Goal: Information Seeking & Learning: Understand process/instructions

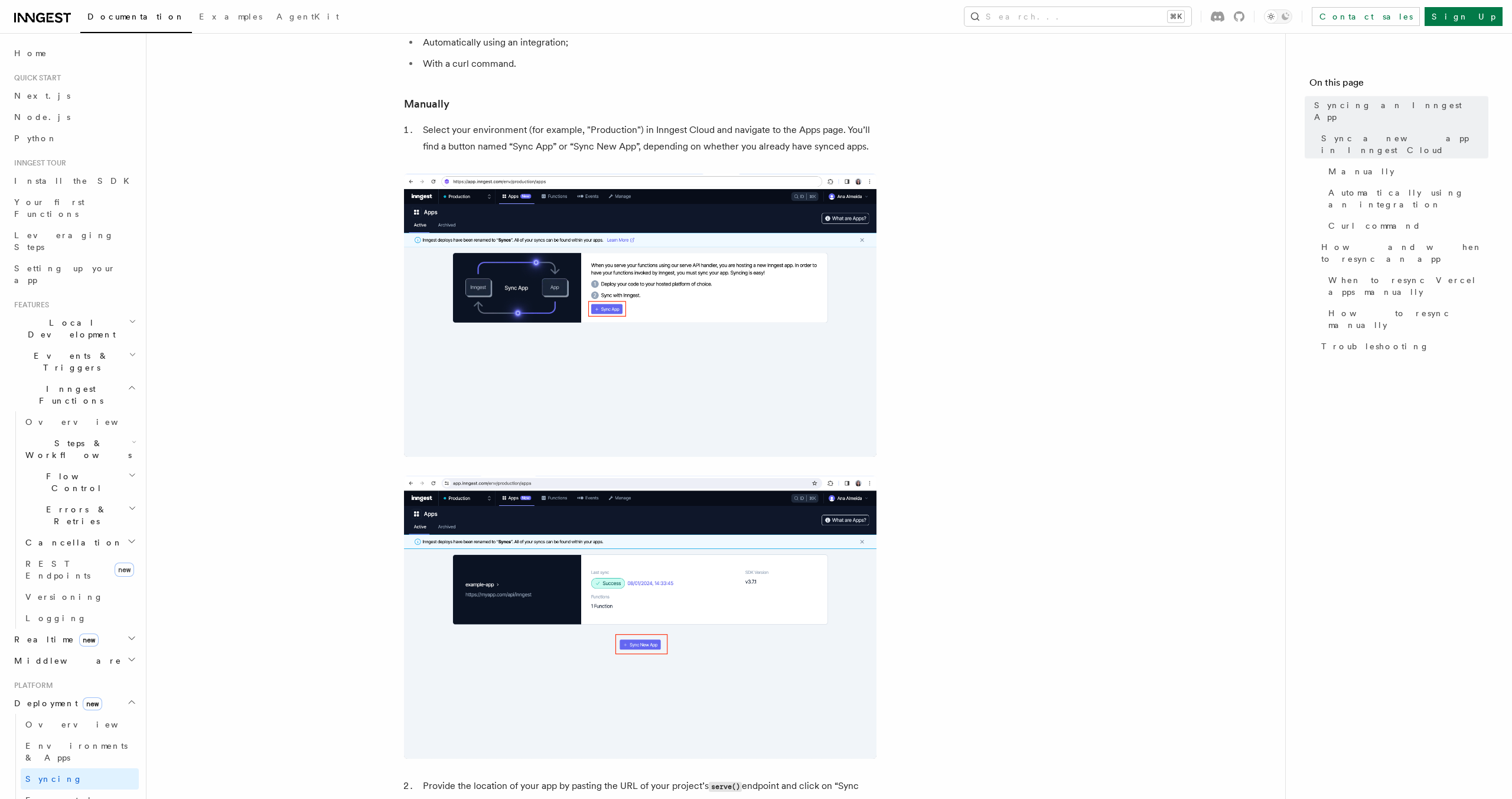
scroll to position [396, 0]
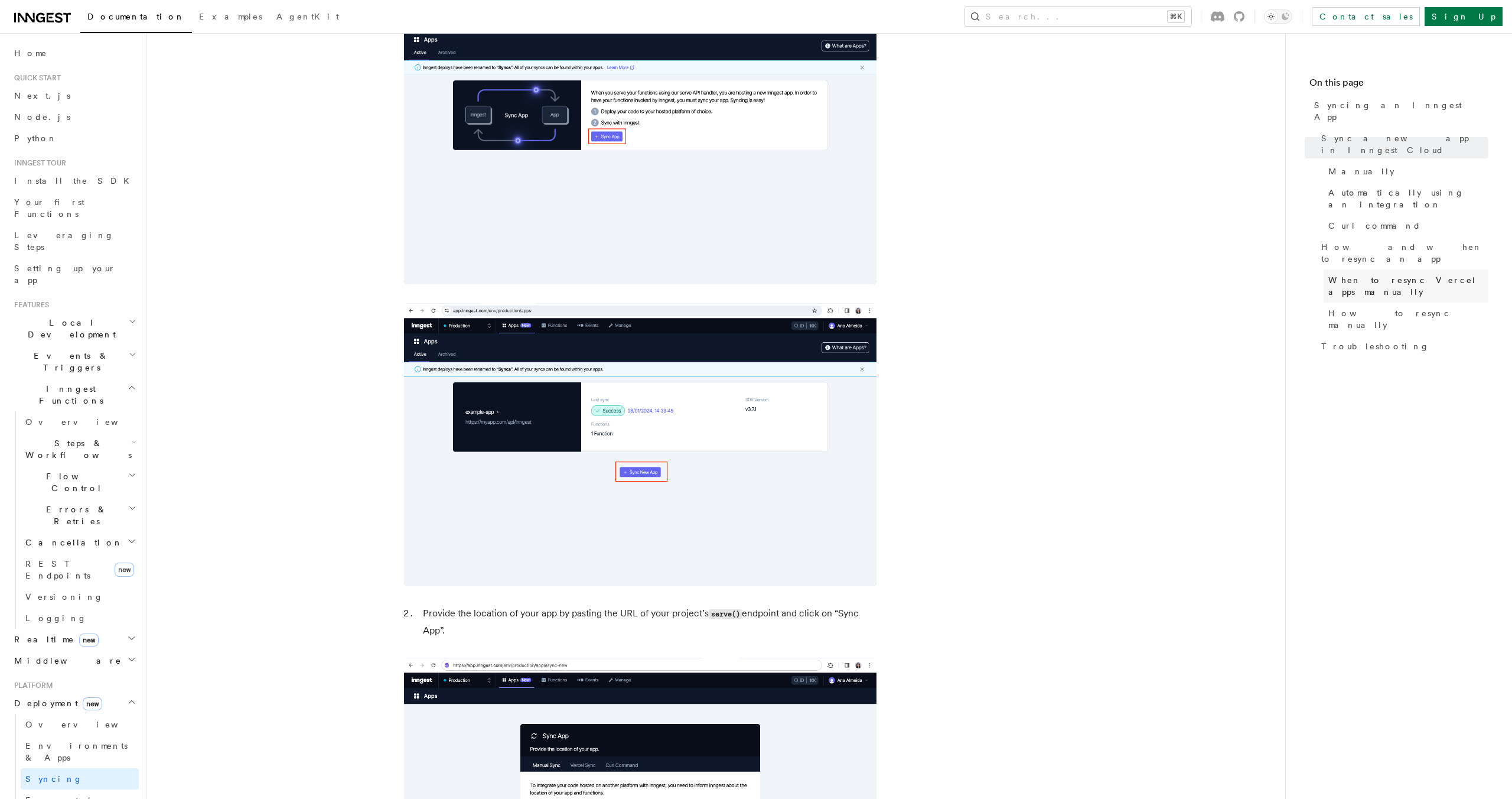
click at [1367, 274] on span "When to resync Vercel apps manually" at bounding box center [1408, 286] width 160 height 24
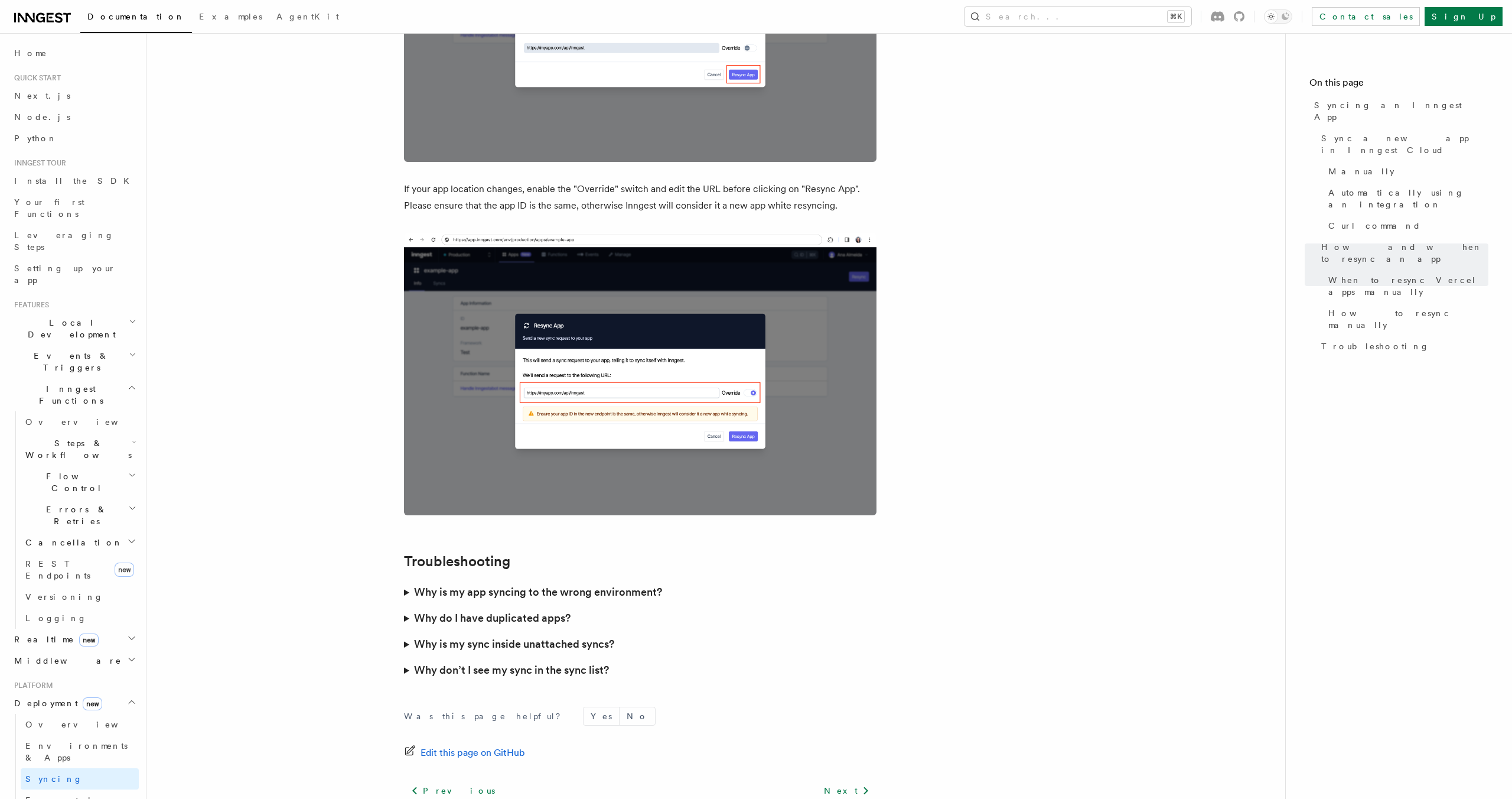
scroll to position [3074, 0]
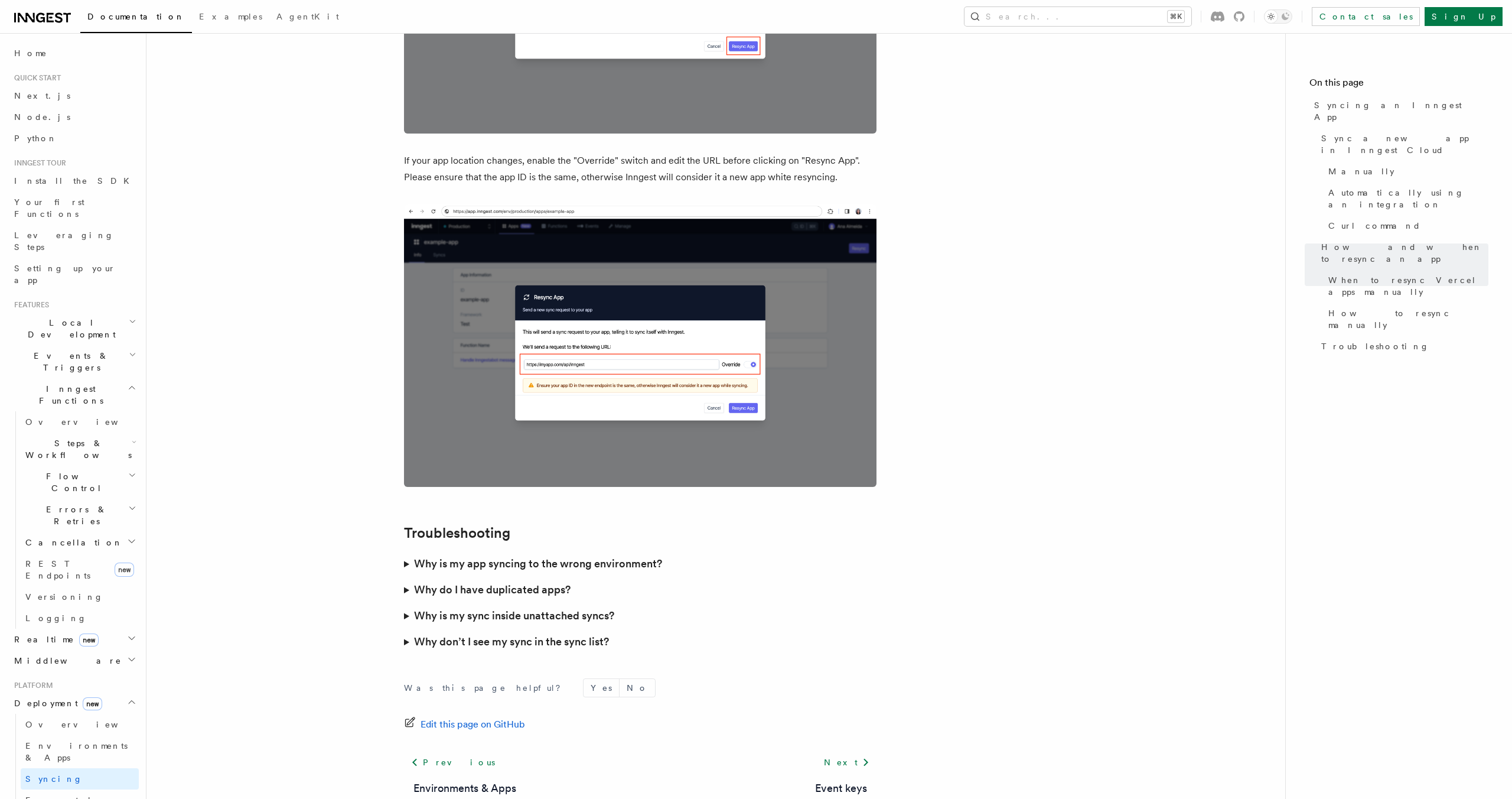
click at [410, 629] on summary "Why don’t I see my sync in the sync list?" at bounding box center [640, 641] width 473 height 26
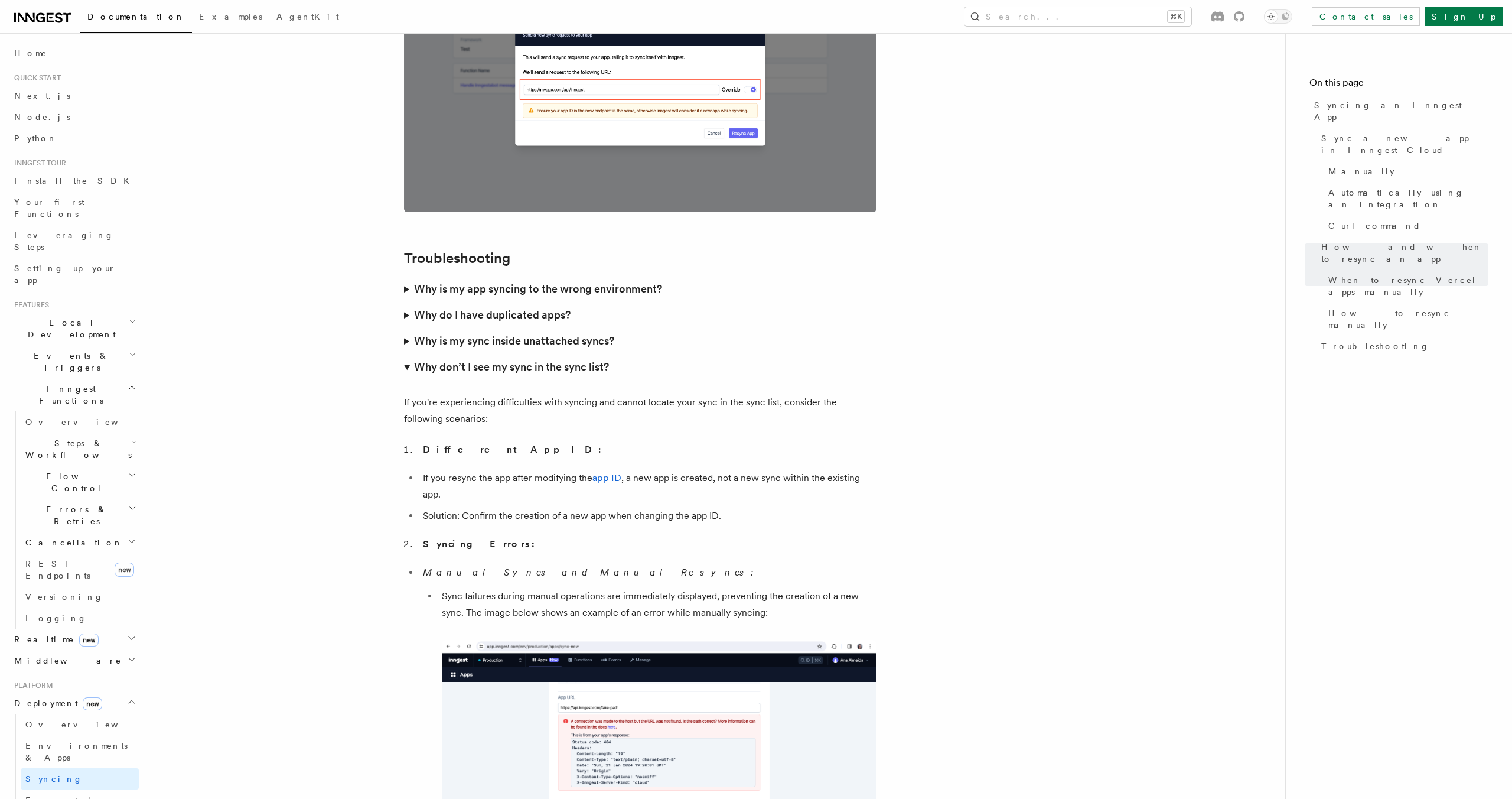
scroll to position [3389, 0]
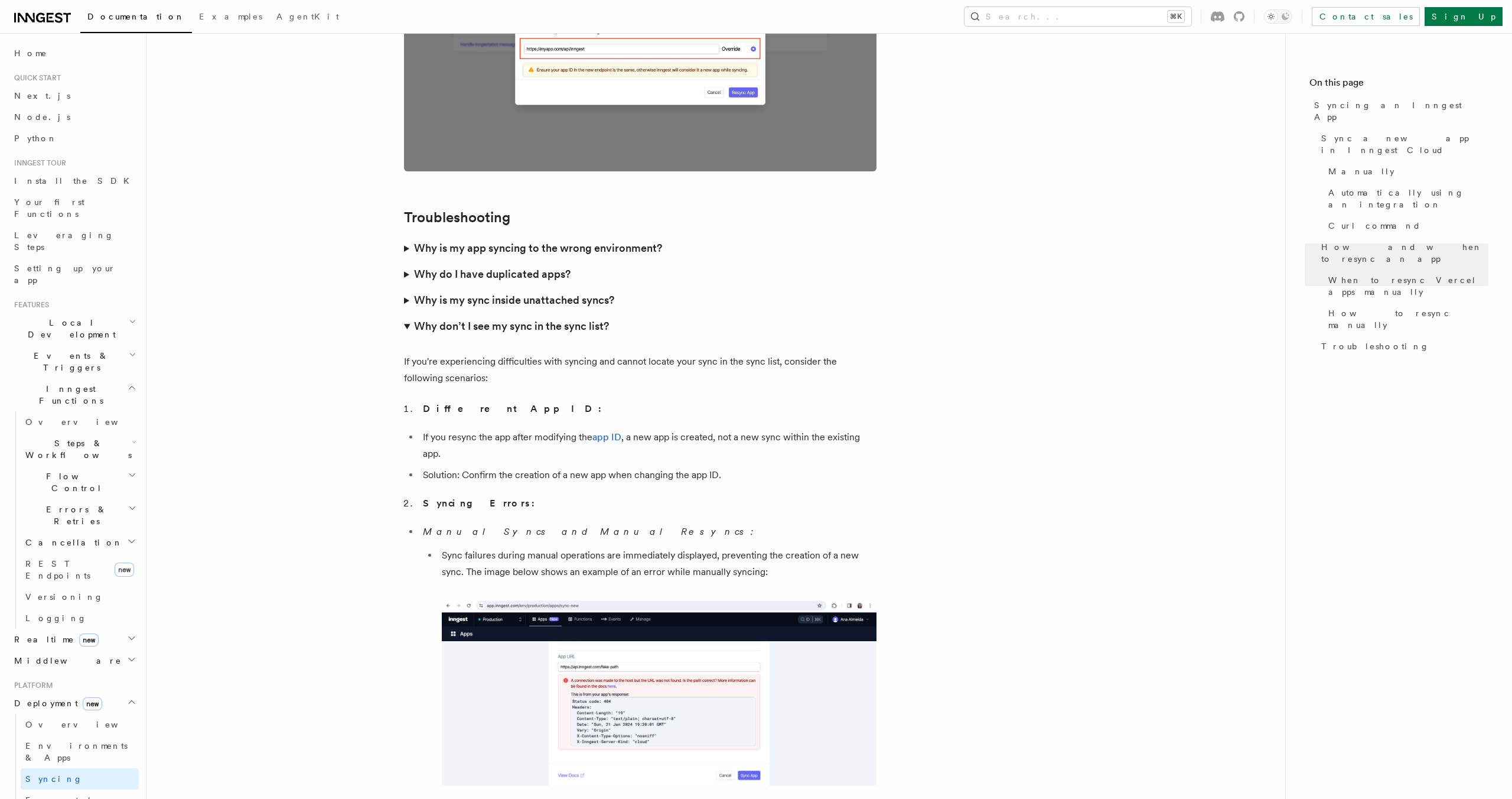
click at [564, 240] on h3 "Why is my app syncing to the wrong environment?" at bounding box center [538, 248] width 248 height 16
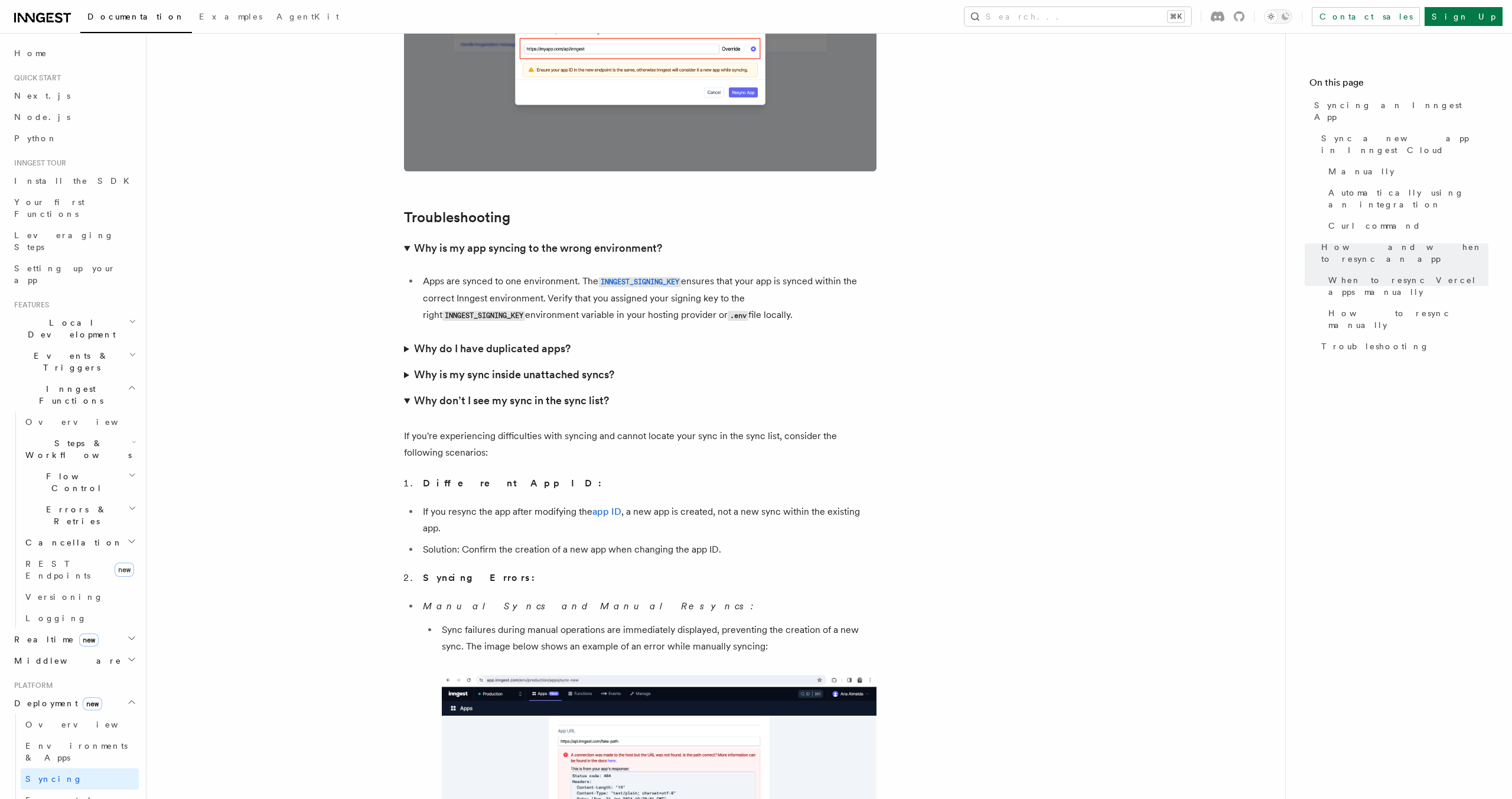
click at [514, 311] on code "INNGEST_SIGNING_KEY" at bounding box center [483, 315] width 82 height 10
copy code "INNGEST_SIGNING_KEY"
click at [549, 341] on h3 "Why do I have duplicated apps?" at bounding box center [492, 349] width 157 height 16
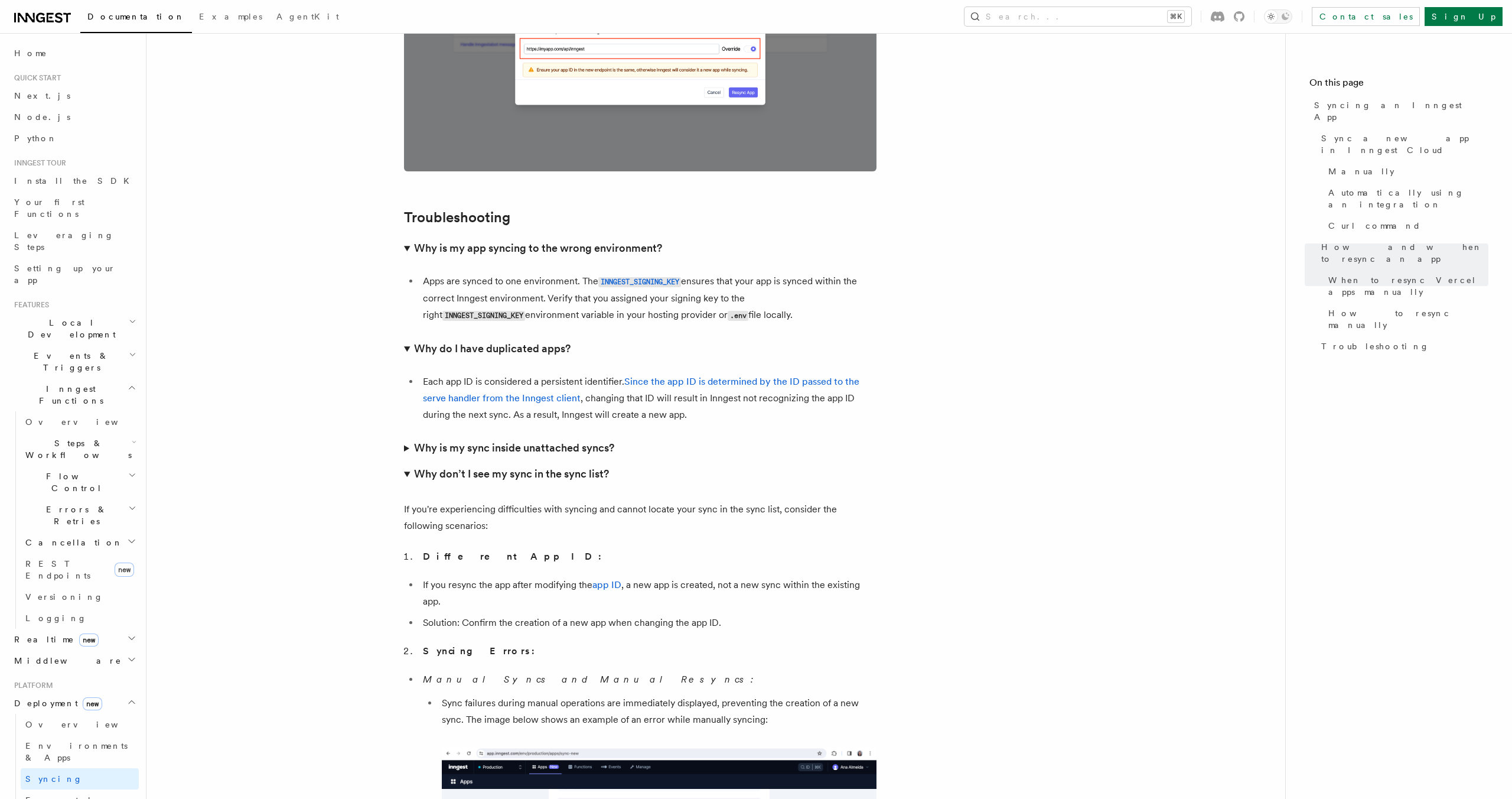
click at [551, 439] on h3 "Why is my sync inside unattached syncs?" at bounding box center [513, 448] width 200 height 16
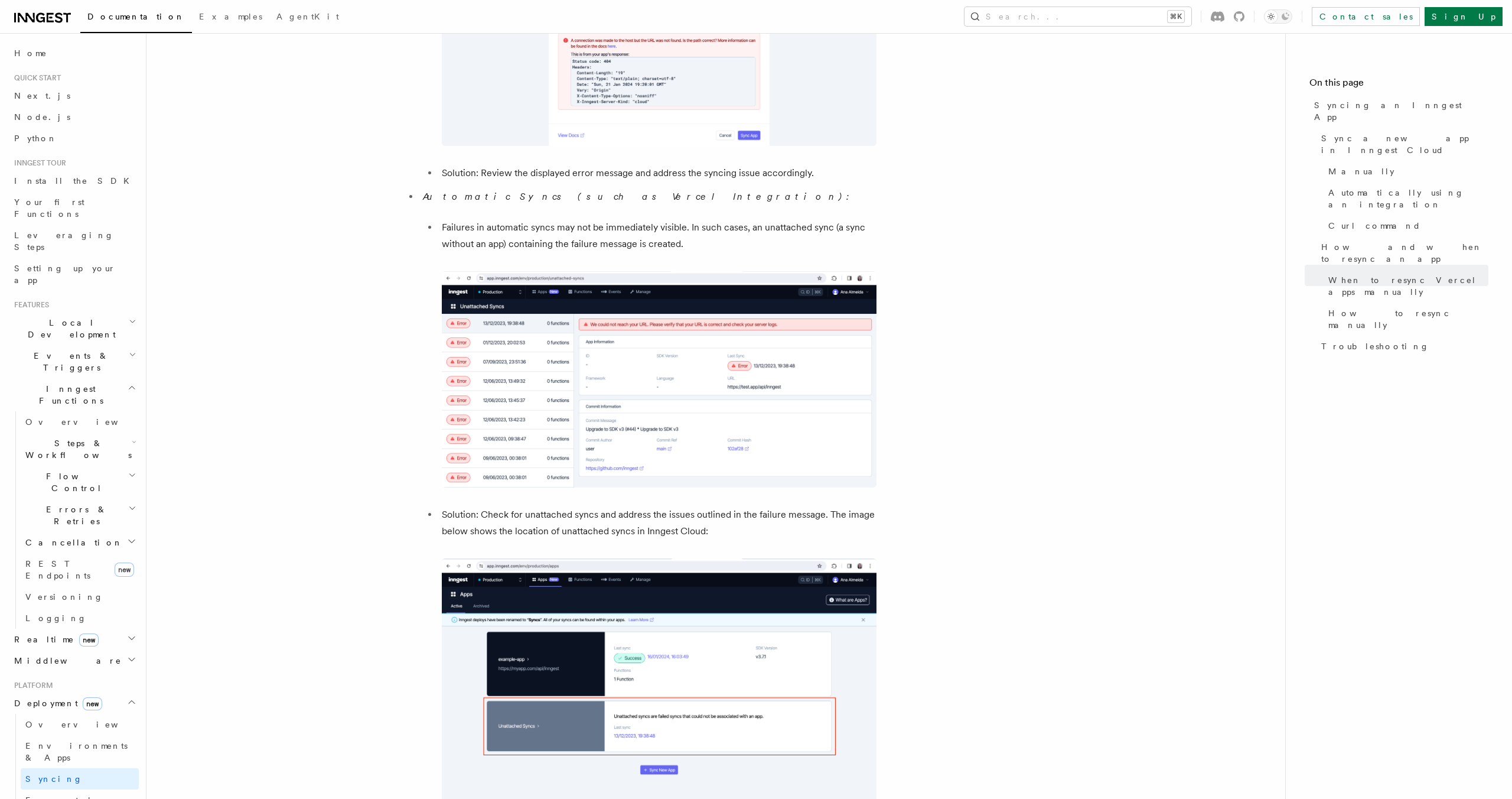
scroll to position [4437, 0]
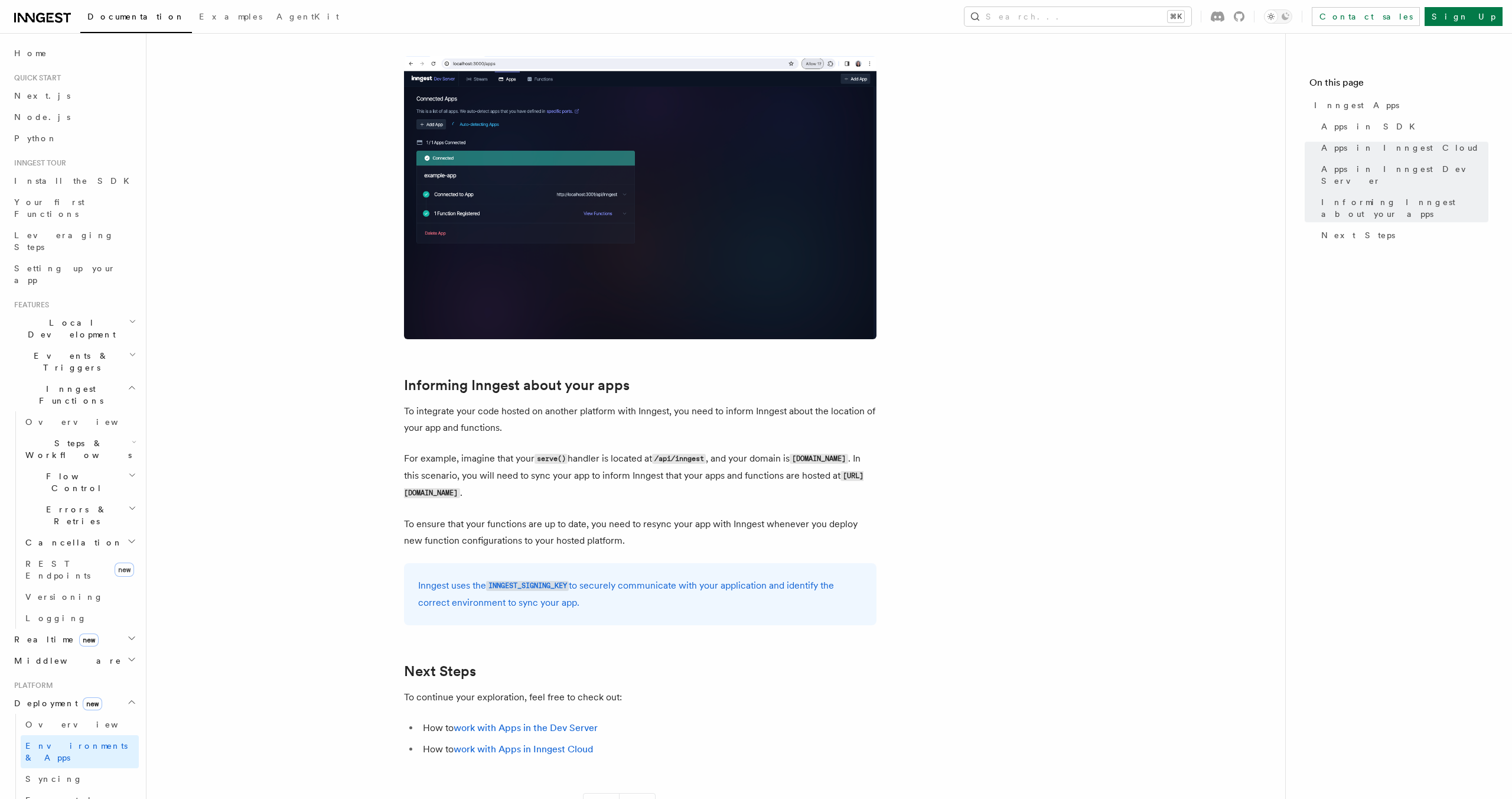
scroll to position [1643, 0]
